Goal: Task Accomplishment & Management: Complete application form

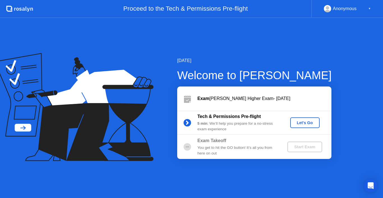
click at [305, 125] on div "Let's Go" at bounding box center [305, 122] width 25 height 4
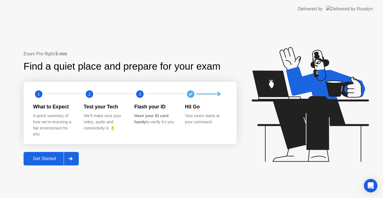
click at [54, 156] on div "Get Started" at bounding box center [44, 158] width 38 height 5
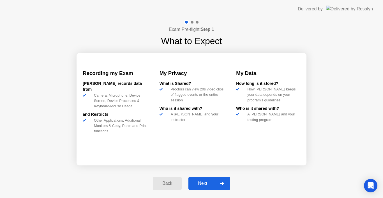
click at [204, 182] on div "Next" at bounding box center [202, 183] width 25 height 5
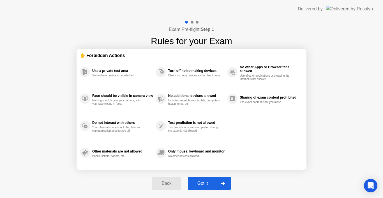
click at [203, 181] on div "Got it" at bounding box center [203, 183] width 26 height 5
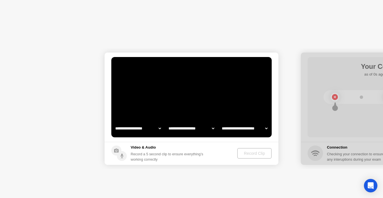
select select "**********"
select select "*******"
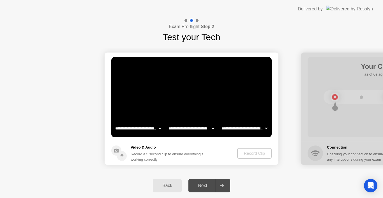
click at [203, 184] on div "Next" at bounding box center [202, 185] width 25 height 5
click at [204, 184] on div "Next" at bounding box center [202, 185] width 25 height 5
click at [201, 187] on div "Next" at bounding box center [202, 185] width 25 height 5
click at [245, 151] on div "Record Clip" at bounding box center [255, 153] width 30 height 4
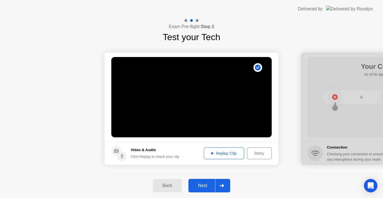
click at [197, 186] on div "Next" at bounding box center [202, 185] width 25 height 5
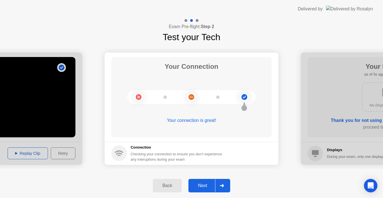
click at [202, 183] on div "Next" at bounding box center [202, 185] width 25 height 5
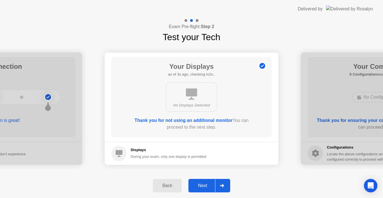
click at [202, 183] on div "Next" at bounding box center [202, 185] width 25 height 5
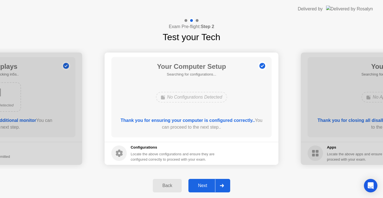
click at [202, 183] on div "Next" at bounding box center [202, 185] width 25 height 5
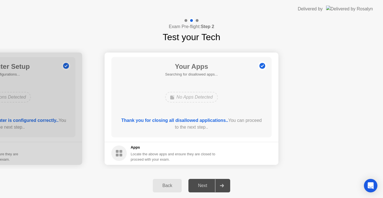
click at [202, 183] on div "Next" at bounding box center [202, 185] width 25 height 5
click at [203, 186] on div "Next" at bounding box center [202, 185] width 25 height 5
click at [203, 185] on div "Next" at bounding box center [202, 185] width 25 height 5
click at [203, 183] on div "Next" at bounding box center [202, 185] width 25 height 5
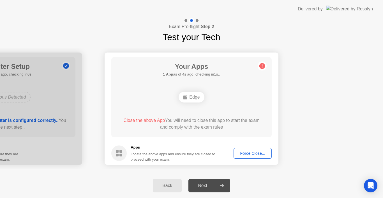
click at [209, 185] on div "Next" at bounding box center [202, 185] width 25 height 5
click at [208, 183] on div "Next" at bounding box center [202, 185] width 25 height 5
click at [262, 65] on icon at bounding box center [262, 65] width 1 height 3
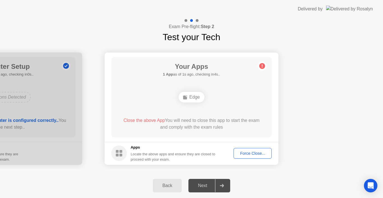
click at [247, 152] on div "Force Close..." at bounding box center [253, 153] width 34 height 4
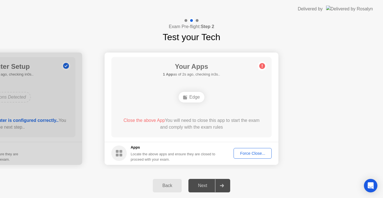
click at [264, 152] on div "Force Close..." at bounding box center [253, 153] width 34 height 4
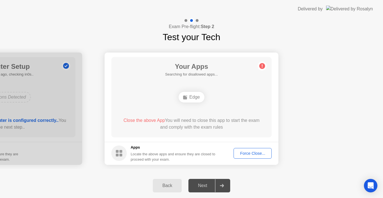
click at [258, 155] on div "Force Close..." at bounding box center [253, 153] width 34 height 4
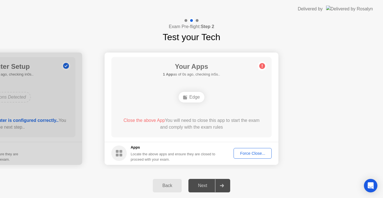
click at [256, 153] on div "Force Close..." at bounding box center [253, 153] width 34 height 4
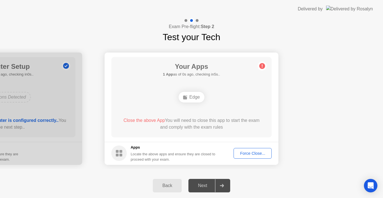
click at [255, 152] on div "Force Close..." at bounding box center [253, 153] width 34 height 4
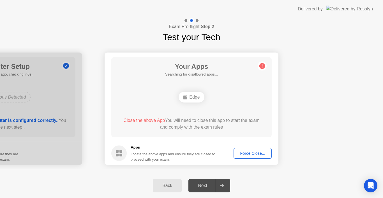
click at [247, 153] on div "Force Close..." at bounding box center [253, 153] width 34 height 4
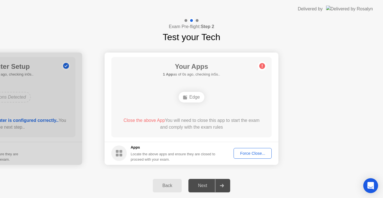
click at [372, 184] on icon "Open Intercom Messenger" at bounding box center [370, 185] width 6 height 7
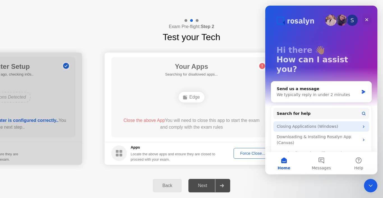
scroll to position [19, 0]
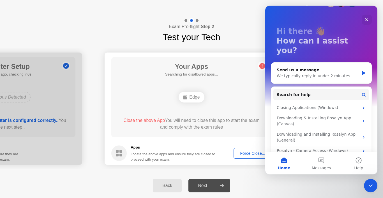
click at [240, 99] on div "Edge" at bounding box center [191, 96] width 128 height 15
click at [367, 21] on icon "Close" at bounding box center [367, 19] width 4 height 4
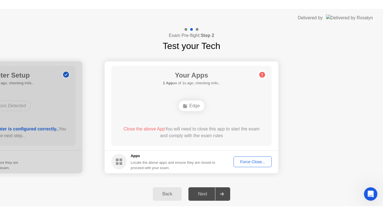
scroll to position [0, 0]
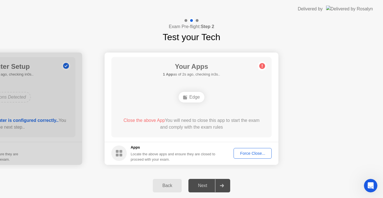
click at [249, 155] on div "Force Close..." at bounding box center [253, 153] width 34 height 4
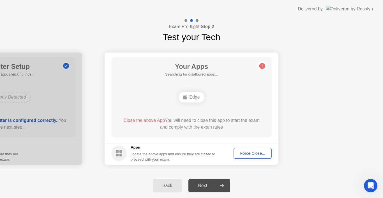
click at [250, 152] on div "Force Close..." at bounding box center [253, 153] width 34 height 4
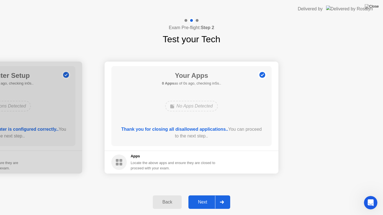
click at [196, 197] on div "Next" at bounding box center [202, 202] width 25 height 5
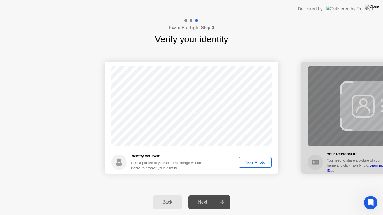
click at [266, 160] on div "Take Photo" at bounding box center [255, 162] width 29 height 4
click at [207, 197] on div "Next" at bounding box center [202, 202] width 25 height 5
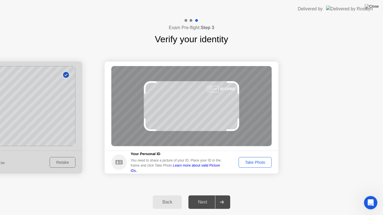
click at [251, 163] on div "Take Photo" at bounding box center [255, 162] width 29 height 4
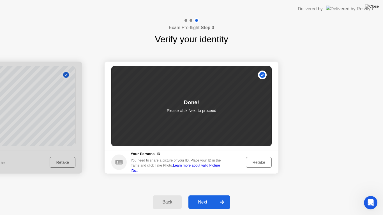
click at [258, 163] on div "Retake" at bounding box center [259, 162] width 22 height 4
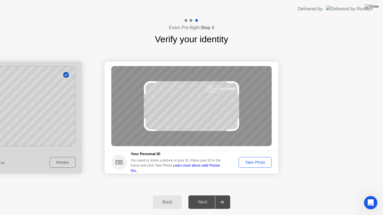
click at [258, 163] on div "Take Photo" at bounding box center [255, 162] width 29 height 4
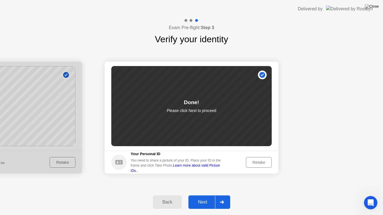
click at [202, 197] on button "Next" at bounding box center [209, 202] width 42 height 13
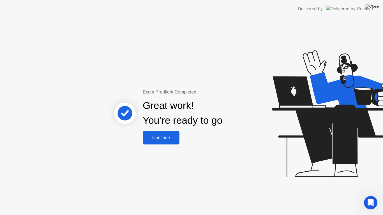
click at [167, 136] on div "Continue" at bounding box center [160, 137] width 33 height 5
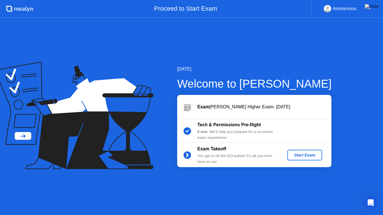
click at [297, 156] on div "Start Exam" at bounding box center [305, 155] width 30 height 4
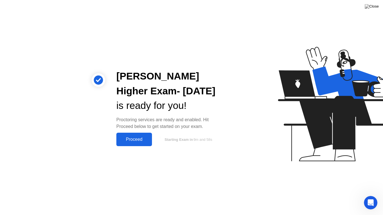
click at [137, 139] on div "Proceed" at bounding box center [134, 139] width 32 height 5
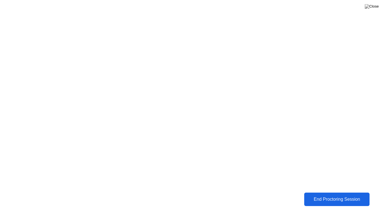
click at [329, 197] on div "End Proctoring Session" at bounding box center [337, 199] width 62 height 5
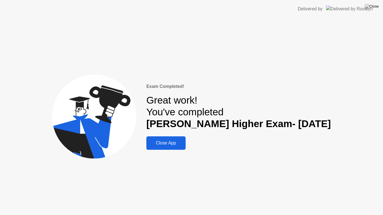
click at [167, 144] on div "Close App" at bounding box center [166, 143] width 36 height 5
